Goal: Understand process/instructions: Learn how to perform a task or action

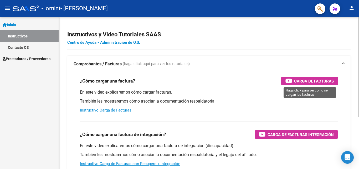
click at [307, 82] on span "Carga de Facturas" at bounding box center [314, 81] width 40 height 7
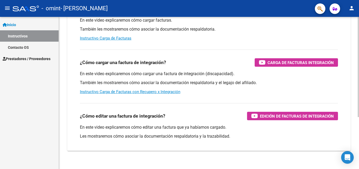
scroll to position [79, 0]
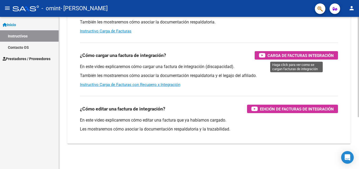
click at [291, 57] on span "Carga de Facturas Integración" at bounding box center [301, 55] width 66 height 7
